Goal: Transaction & Acquisition: Purchase product/service

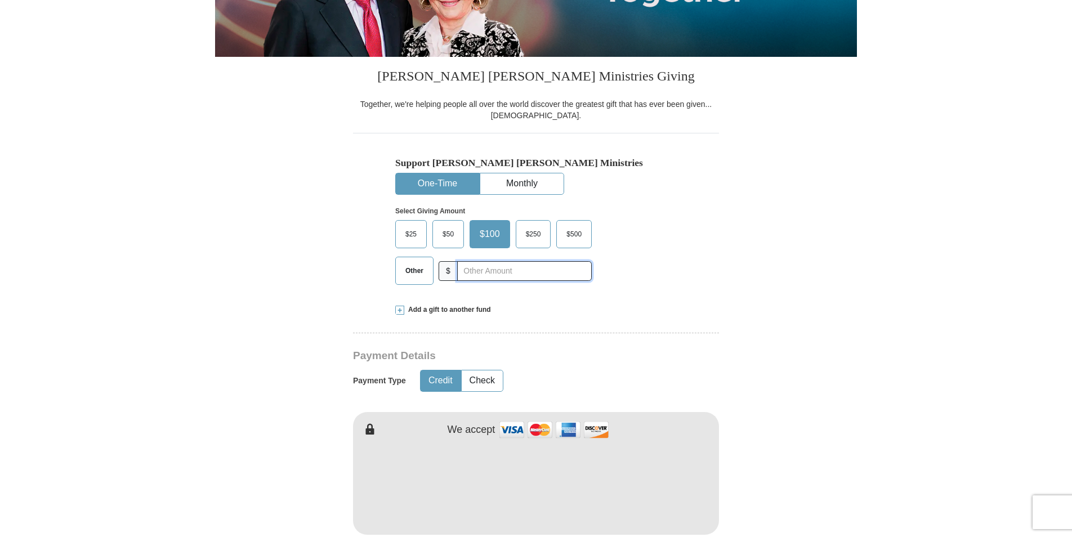
click at [476, 274] on input "text" at bounding box center [524, 271] width 135 height 20
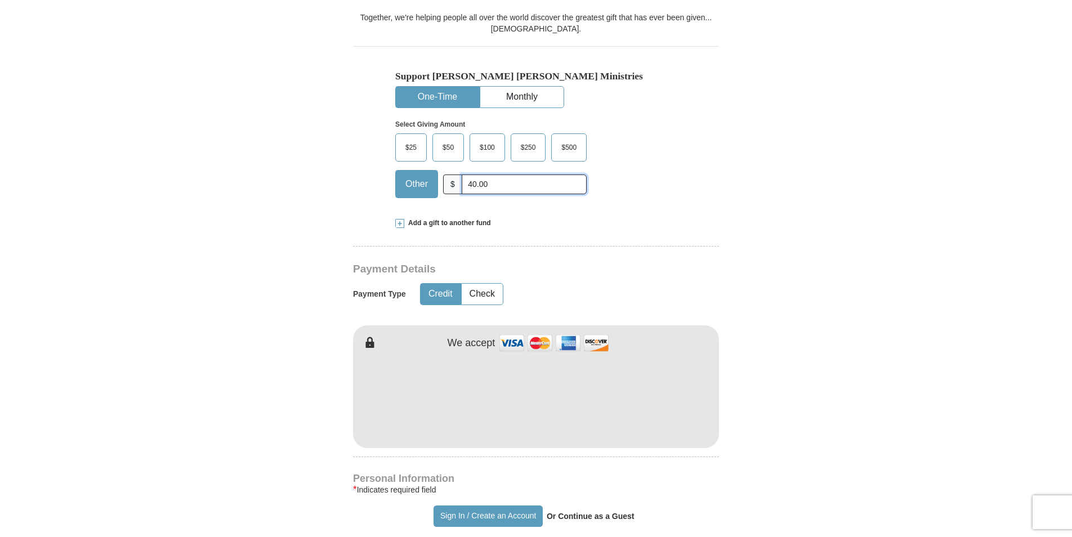
scroll to position [338, 0]
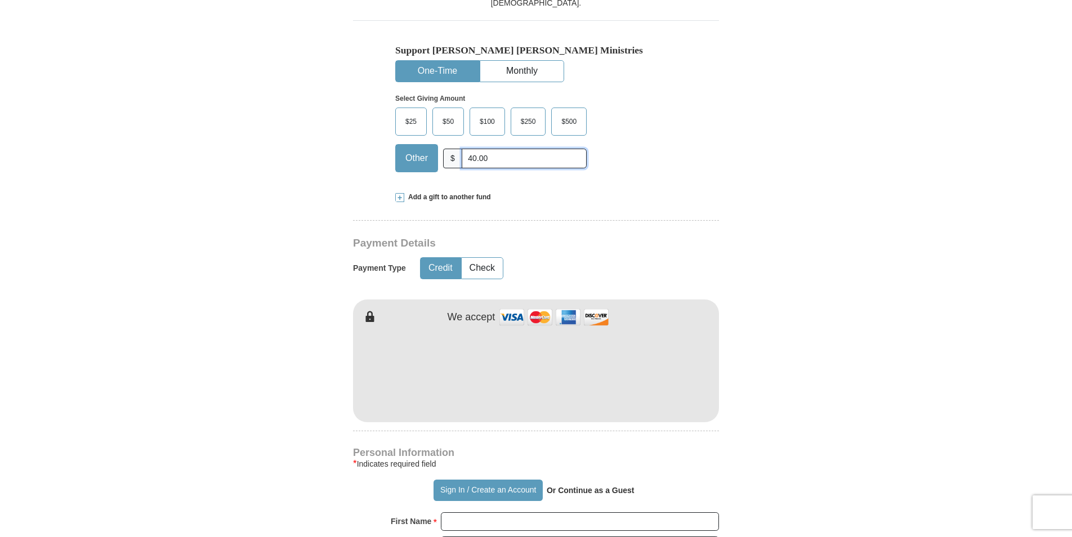
type input "40.00"
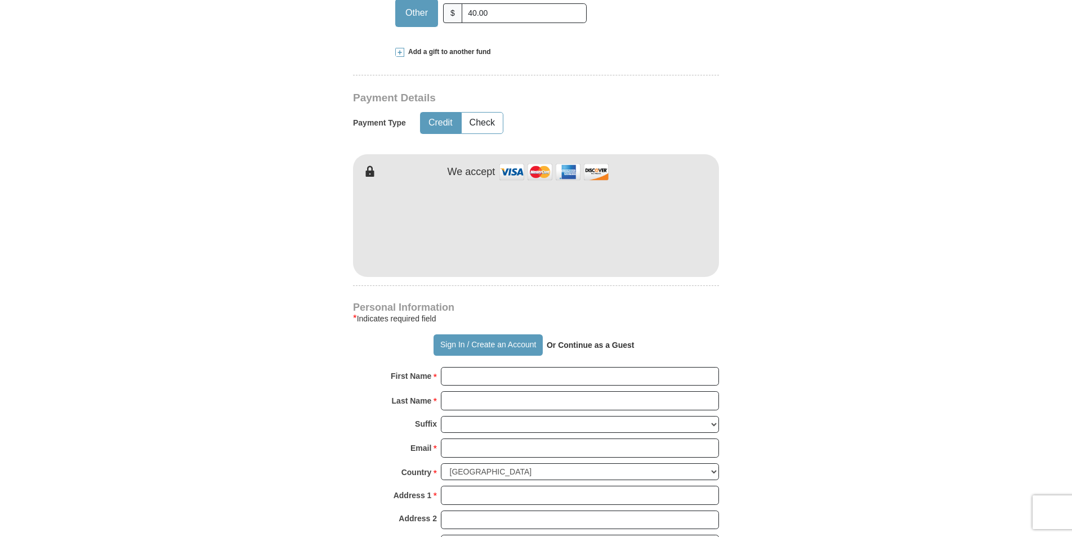
scroll to position [507, 0]
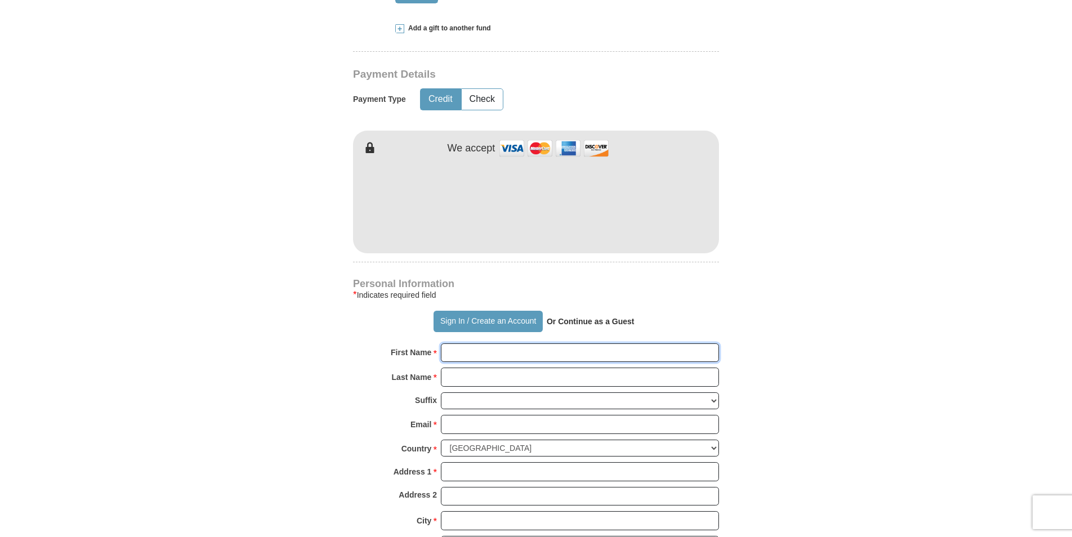
click at [485, 352] on input "First Name *" at bounding box center [580, 352] width 278 height 19
type input "[PERSON_NAME]"
type input "[EMAIL_ADDRESS][DOMAIN_NAME]"
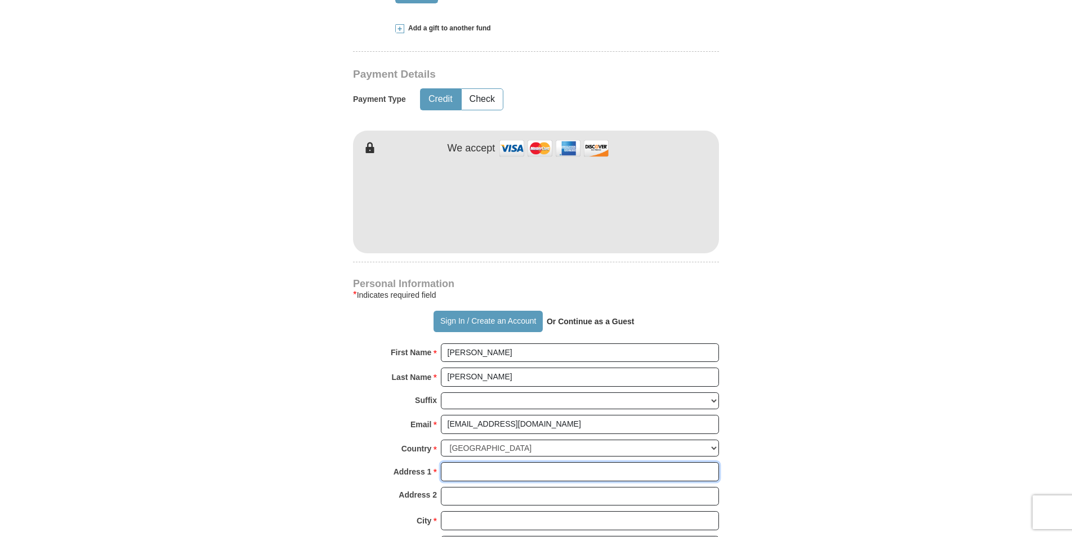
type input "1521 [PERSON_NAME] ave."
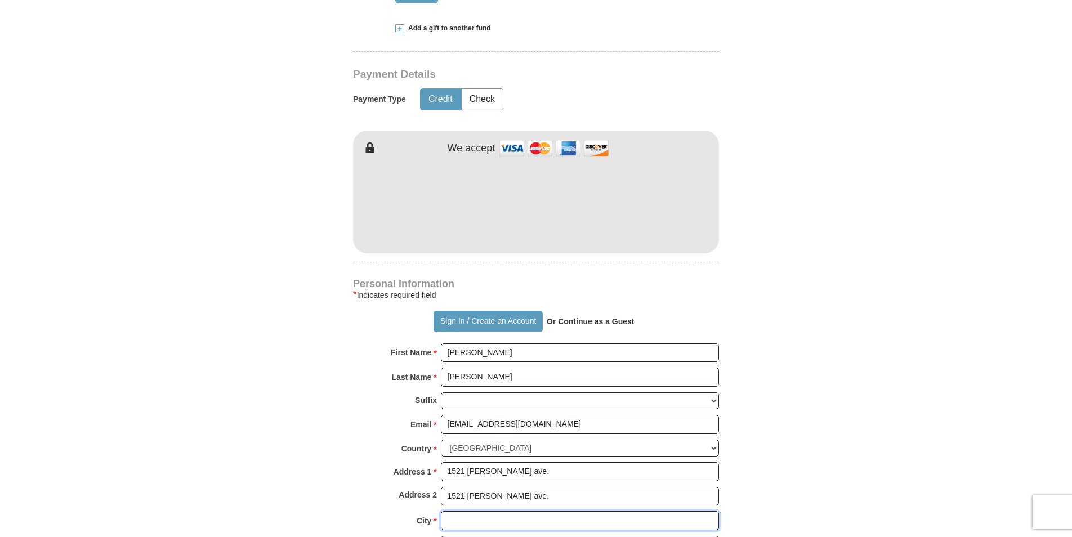
type input "[GEOGRAPHIC_DATA]"
type input "[PHONE_NUMBER]"
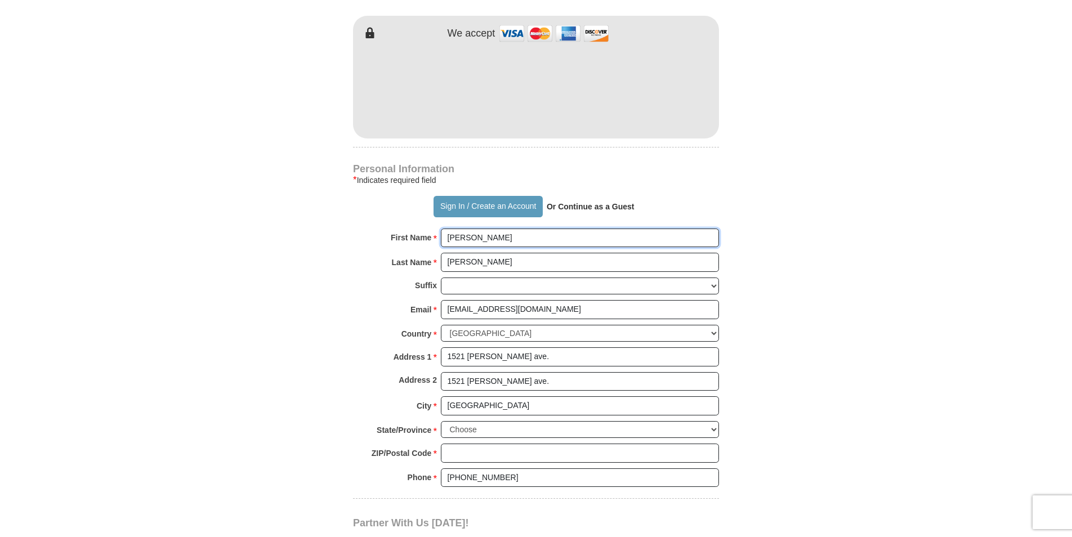
scroll to position [619, 0]
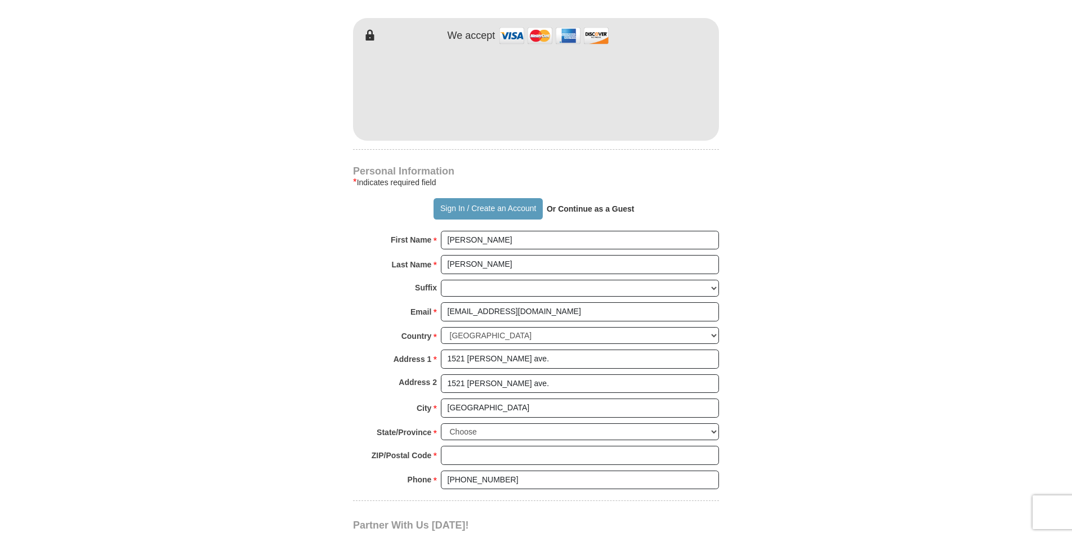
click at [574, 212] on strong "Or Continue as a Guest" at bounding box center [591, 208] width 88 height 9
click at [583, 209] on strong "Or Continue as a Guest" at bounding box center [591, 208] width 88 height 9
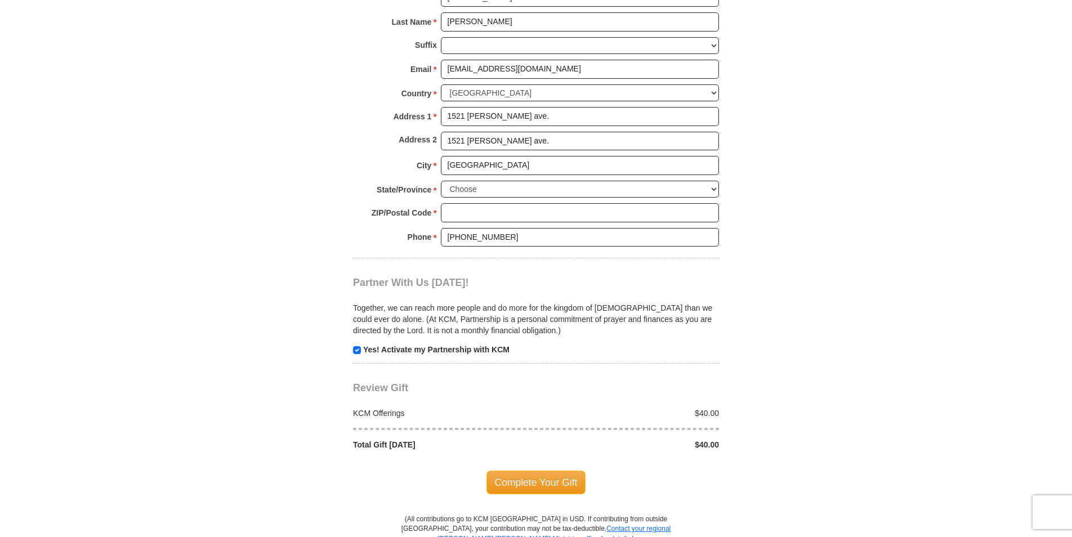
scroll to position [901, 0]
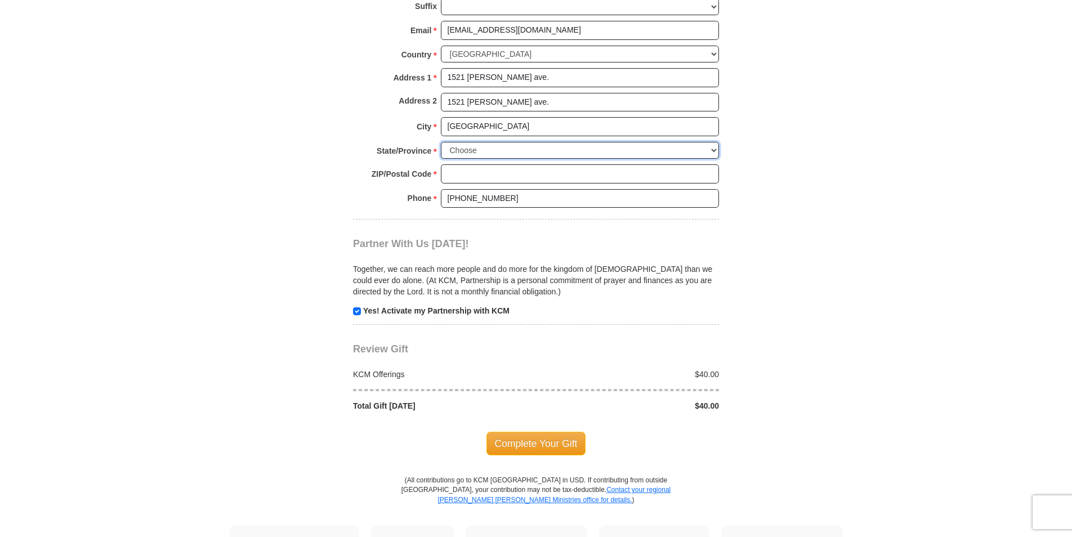
click at [477, 151] on select "Choose [US_STATE] [US_STATE] [US_STATE] [US_STATE] [US_STATE] Armed Forces Amer…" at bounding box center [580, 150] width 278 height 17
select select "VA"
click at [441, 142] on select "Choose [US_STATE] [US_STATE] [US_STATE] [US_STATE] [US_STATE] Armed Forces Amer…" at bounding box center [580, 150] width 278 height 17
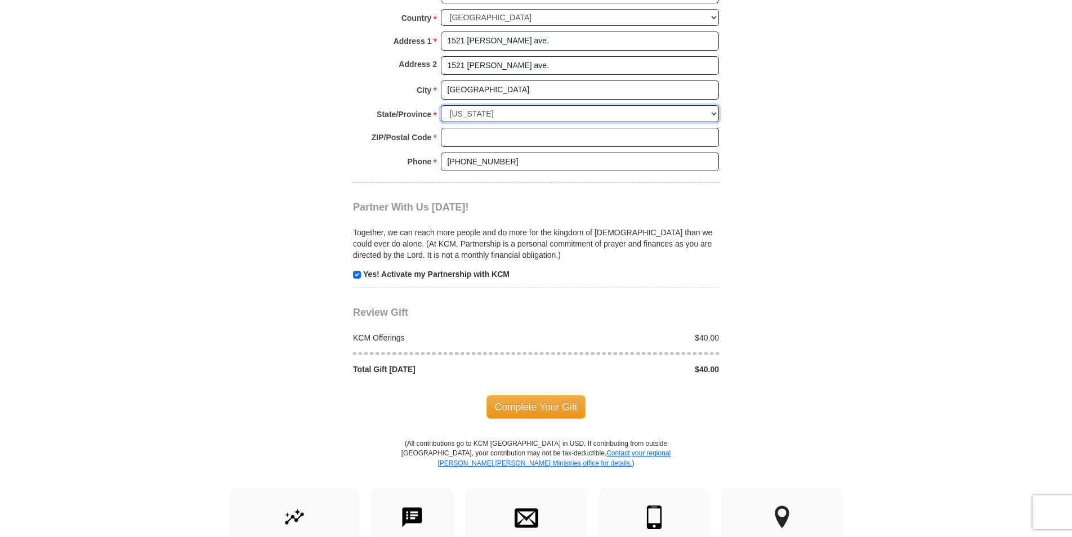
scroll to position [957, 0]
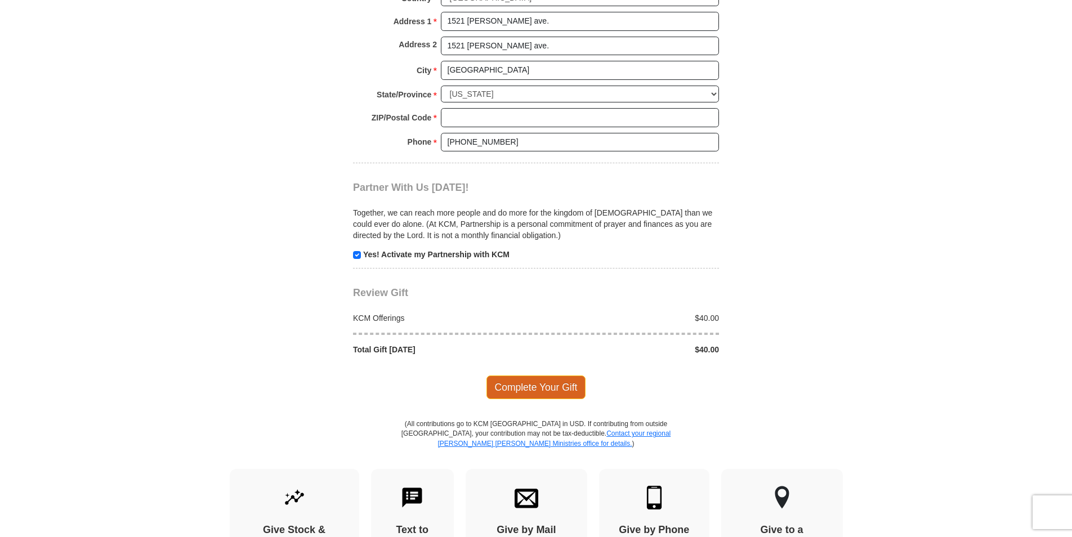
click at [535, 389] on span "Complete Your Gift" at bounding box center [536, 388] width 100 height 24
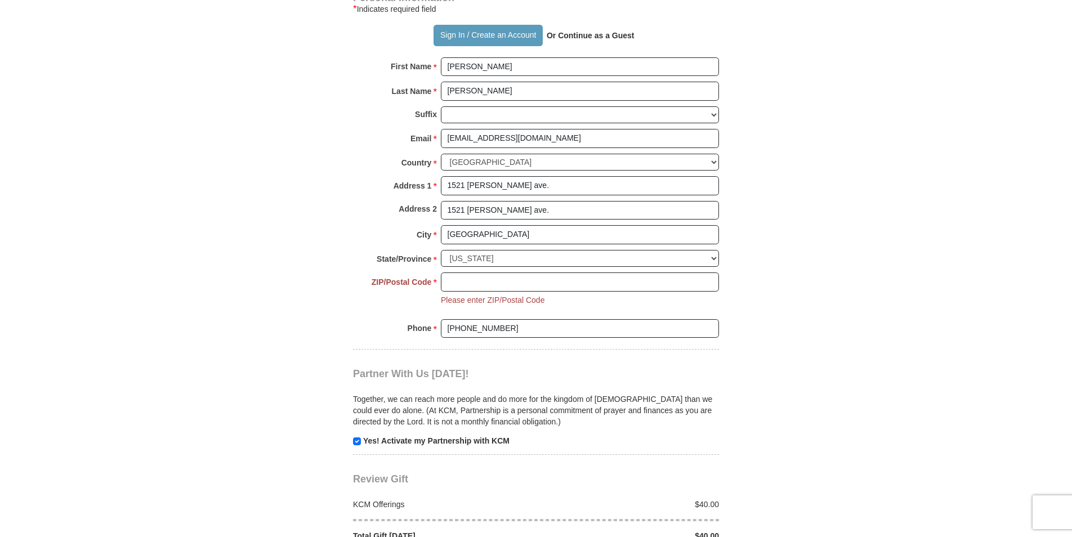
scroll to position [775, 0]
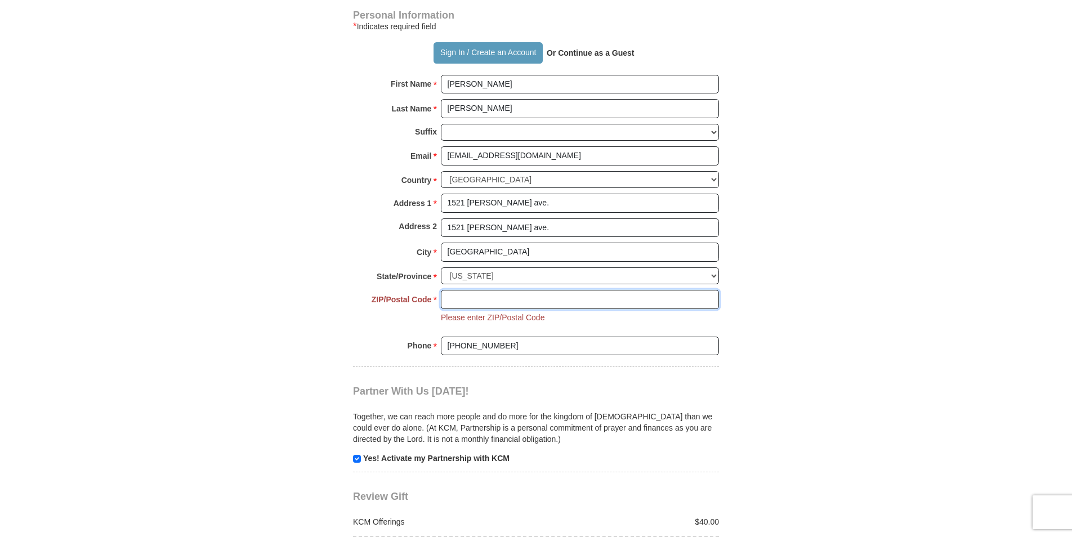
click at [512, 300] on input "ZIP/Postal Code *" at bounding box center [580, 299] width 278 height 19
type input "23704"
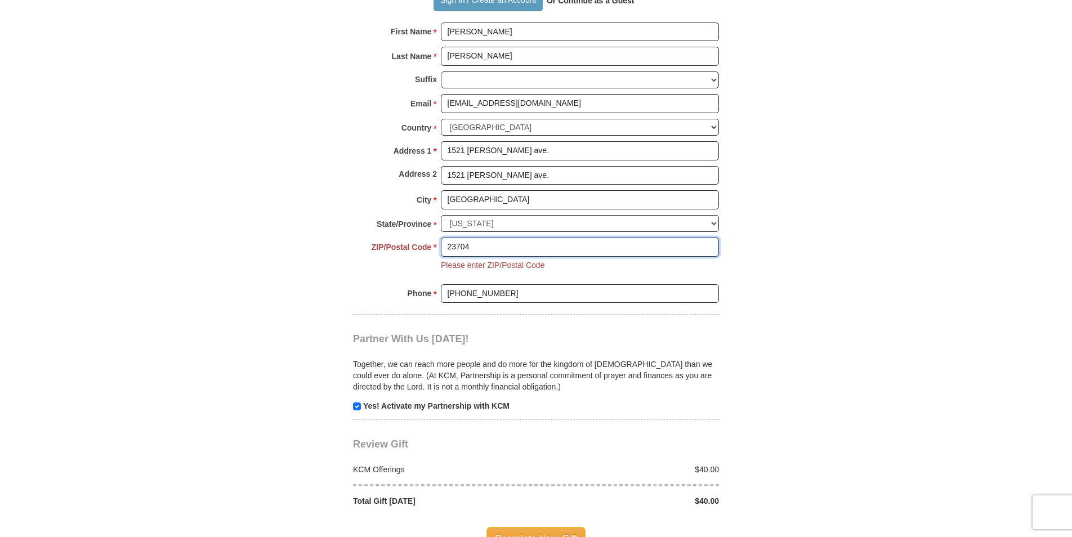
scroll to position [1000, 0]
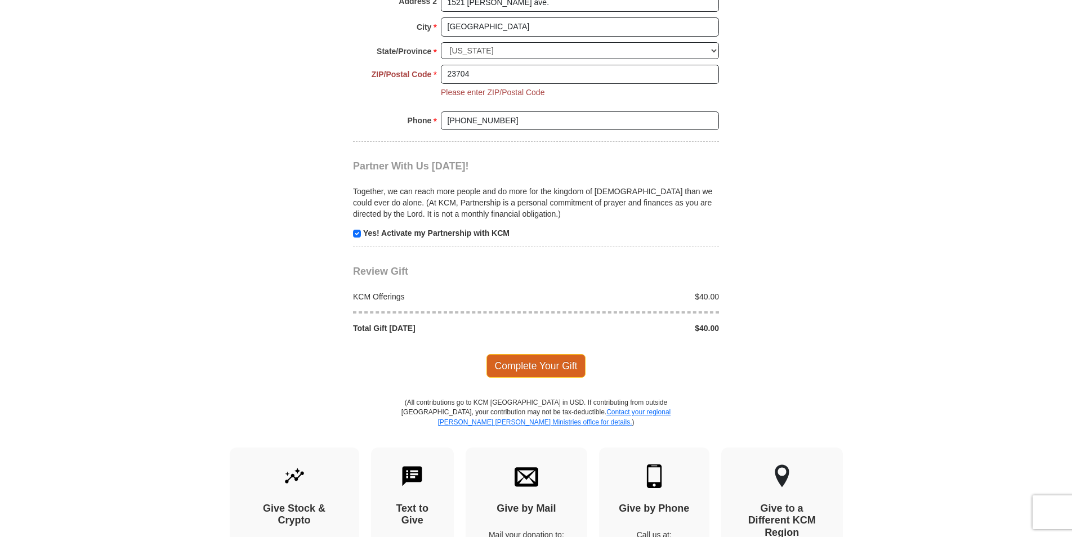
click at [512, 366] on span "Complete Your Gift" at bounding box center [536, 366] width 100 height 24
